Goal: Check status: Check status

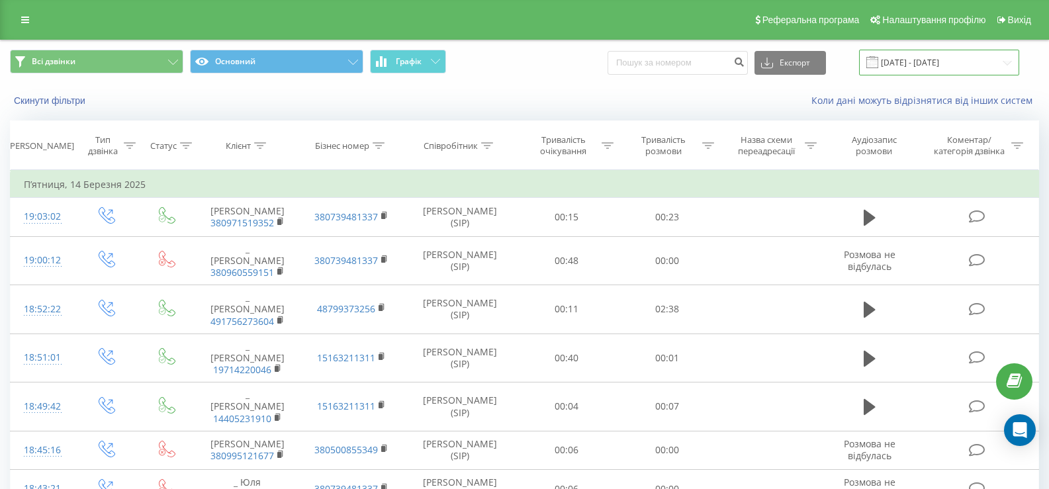
click at [918, 62] on input "13.03.2025 - 13.03.2025" at bounding box center [939, 63] width 160 height 26
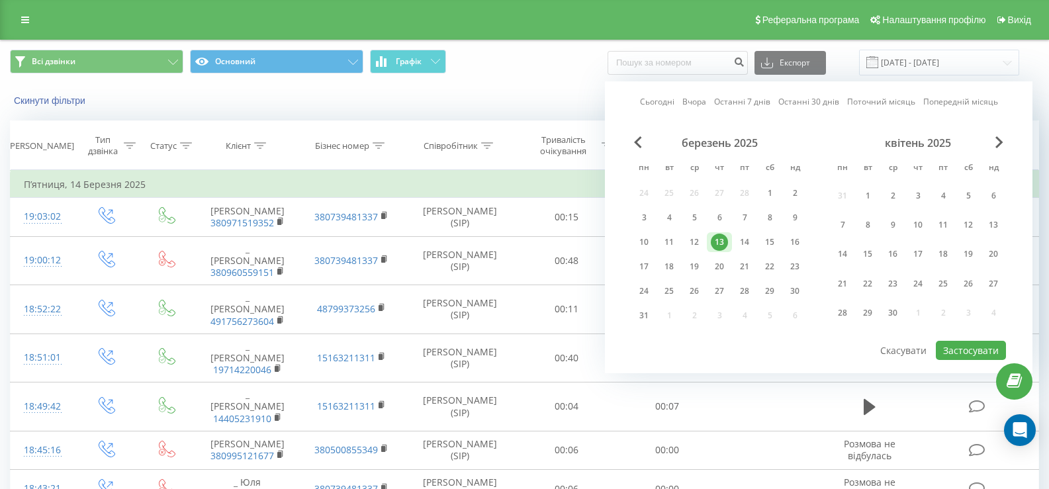
click at [664, 101] on link "Сьогодні" at bounding box center [657, 101] width 34 height 13
click at [965, 347] on button "Застосувати" at bounding box center [971, 350] width 70 height 19
type input "[DATE] - [DATE]"
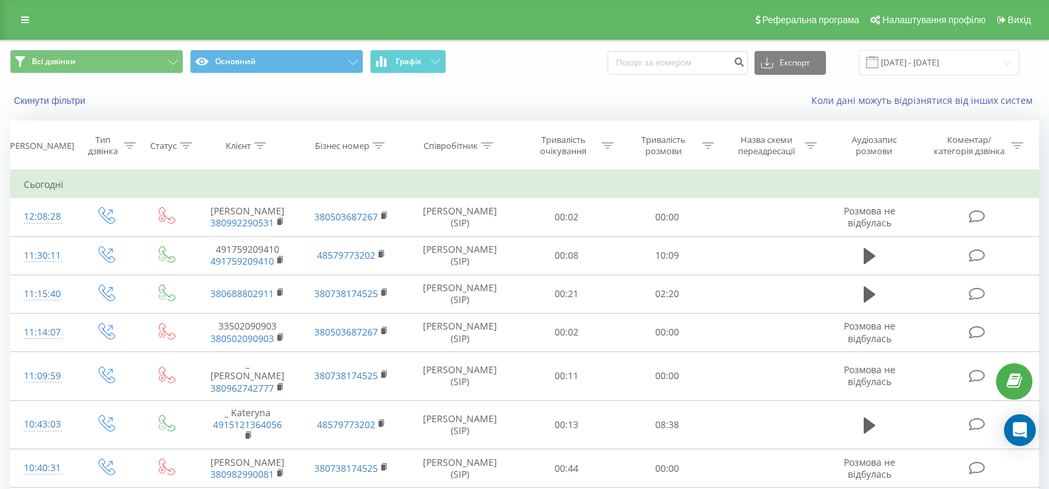
click at [447, 67] on span "Всі дзвінки Основний Графік" at bounding box center [262, 63] width 505 height 26
click at [436, 64] on button "Графік" at bounding box center [408, 62] width 76 height 24
